Goal: Find specific page/section: Find specific page/section

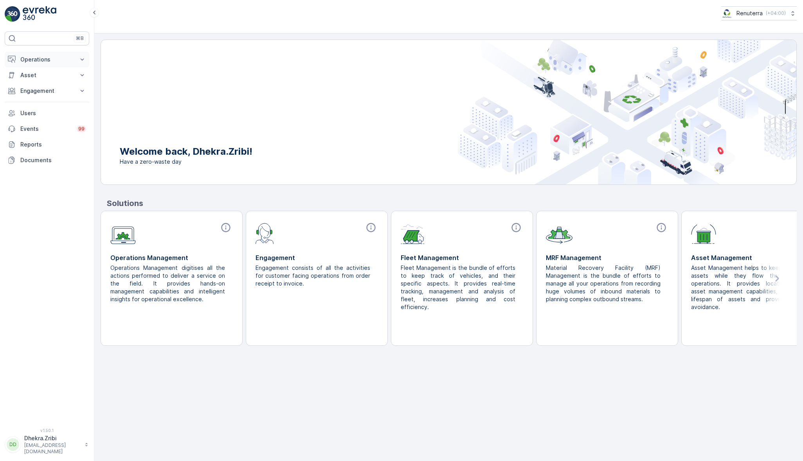
click at [45, 56] on p "Operations" at bounding box center [46, 60] width 53 height 8
click at [34, 80] on p "Planning" at bounding box center [31, 84] width 22 height 8
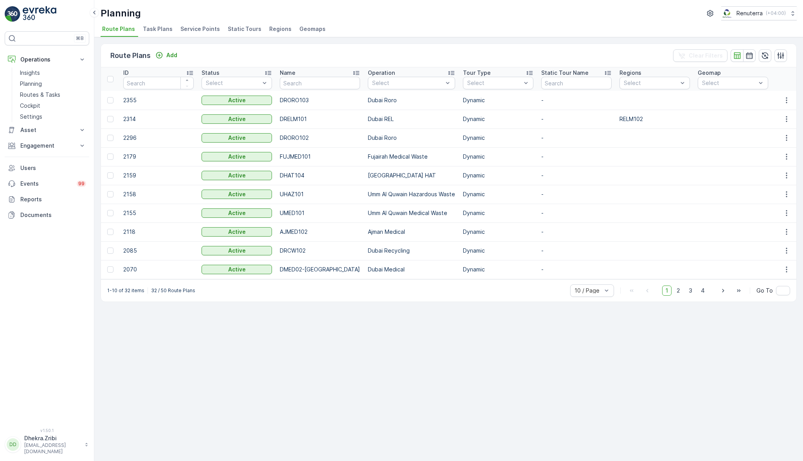
click at [180, 30] on span "Service Points" at bounding box center [200, 29] width 40 height 8
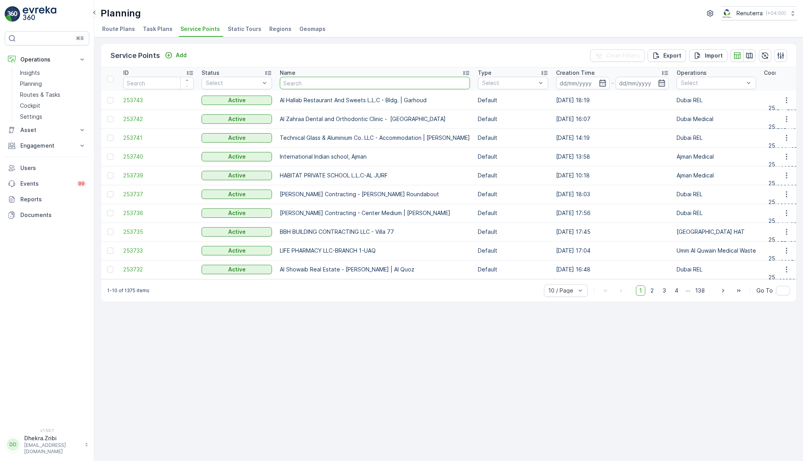
click at [384, 82] on input "text" at bounding box center [375, 83] width 190 height 13
type input "national"
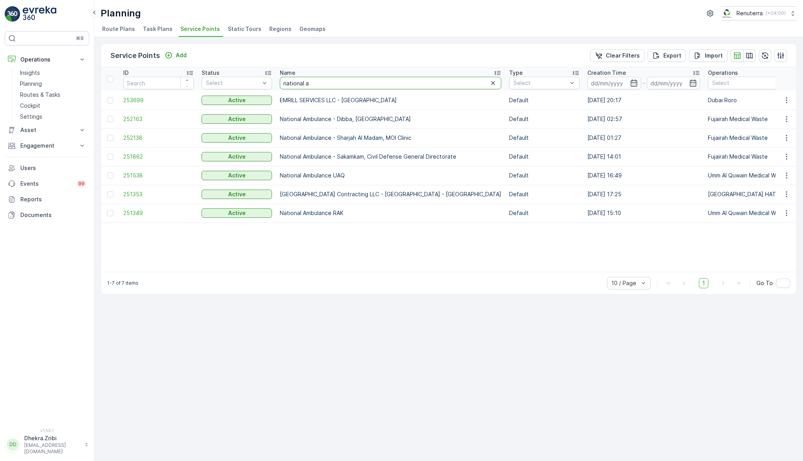
click at [329, 79] on input "national a" at bounding box center [391, 83] width 222 height 13
type input "national ambu"
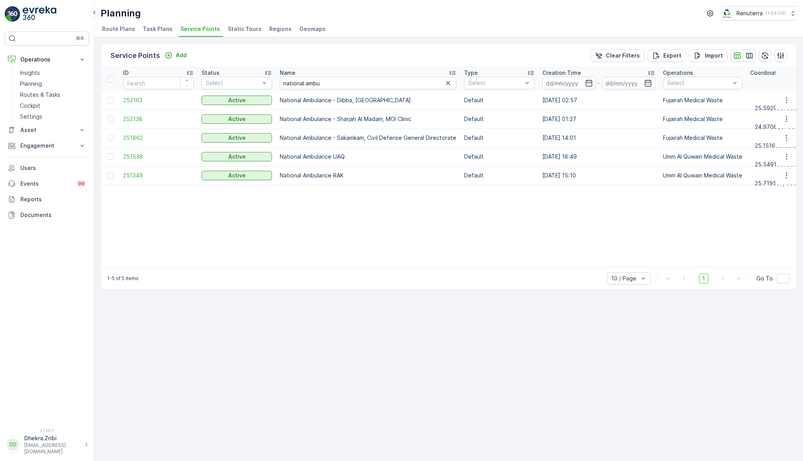
click at [48, 358] on div "⌘B Operations Insights Planning Routes & Tasks Cockpit Settings Asset Assets En…" at bounding box center [47, 224] width 85 height 387
